Goal: Task Accomplishment & Management: Use online tool/utility

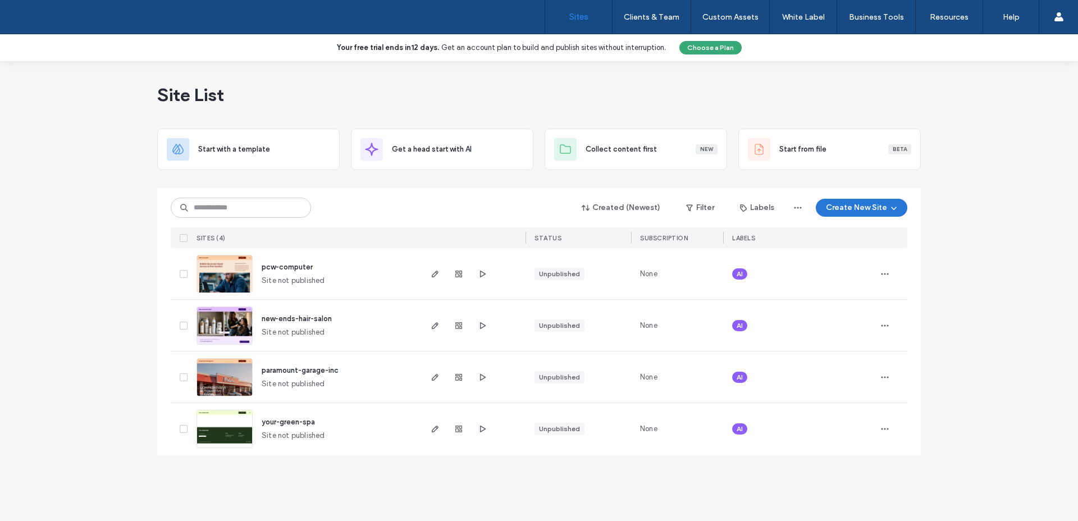
click at [873, 204] on button "Create New Site" at bounding box center [862, 208] width 92 height 18
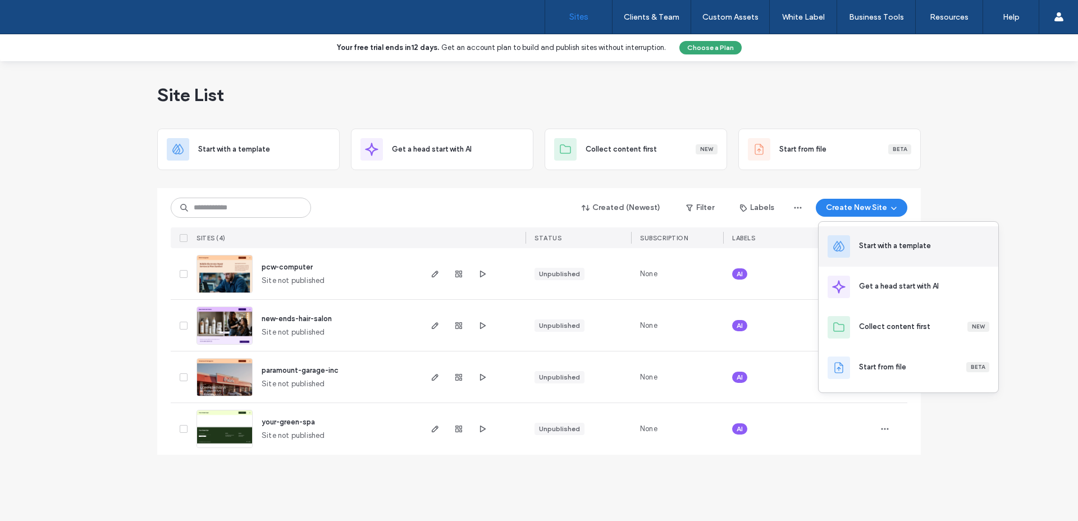
click at [876, 249] on div "Start with a template" at bounding box center [895, 245] width 72 height 11
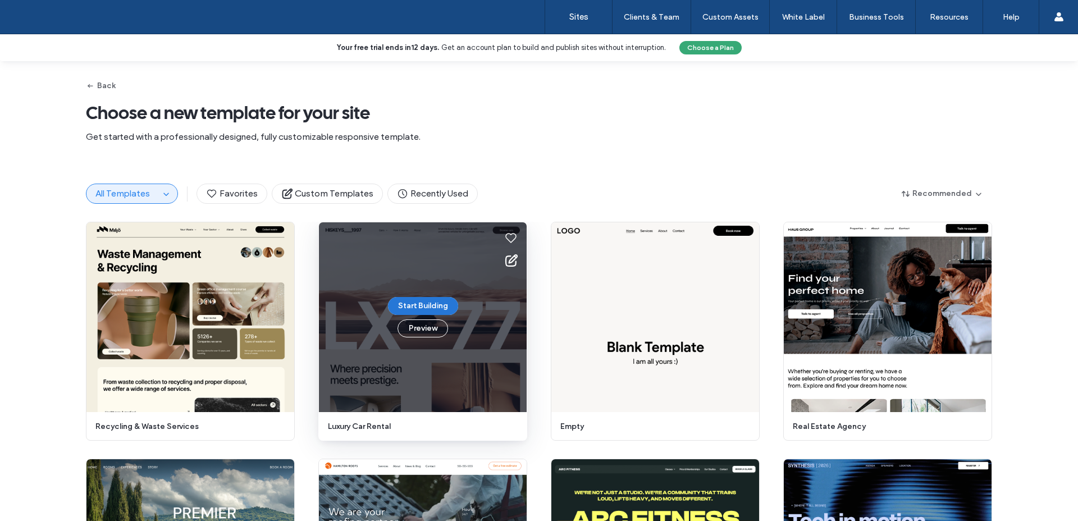
click at [407, 304] on button "Start Building" at bounding box center [423, 306] width 70 height 18
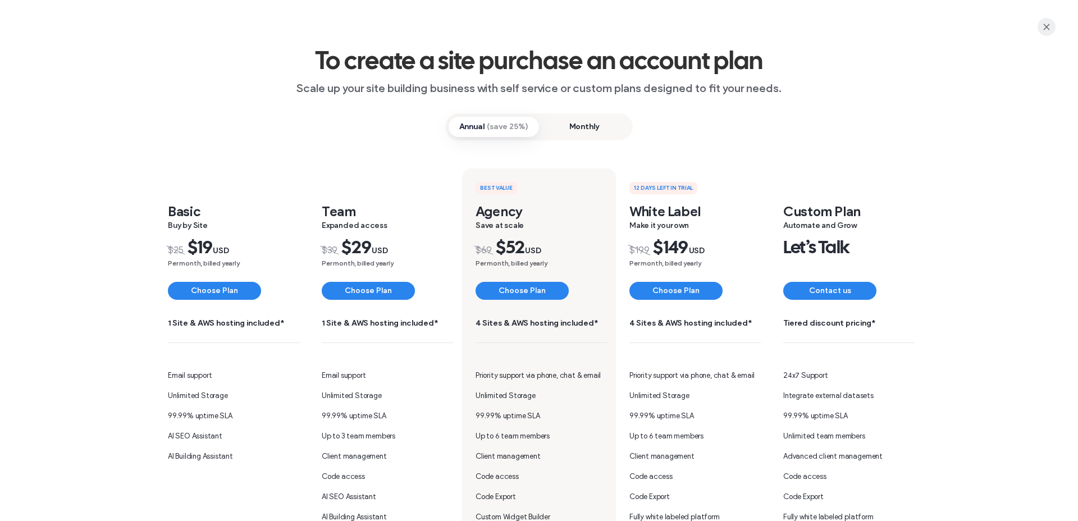
click at [1041, 28] on span "button" at bounding box center [1047, 27] width 18 height 18
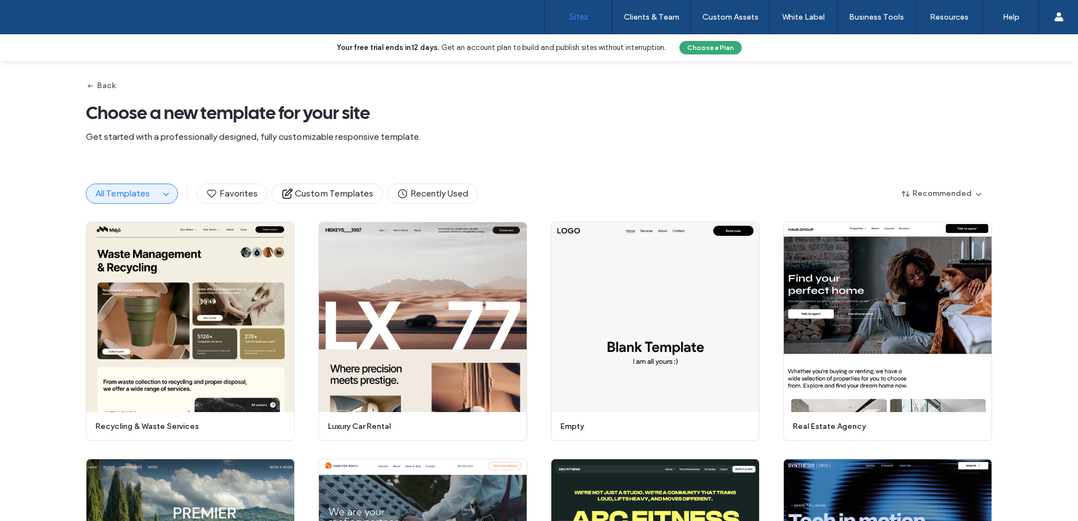
click at [604, 10] on link "Sites" at bounding box center [578, 17] width 67 height 34
